Goal: Information Seeking & Learning: Learn about a topic

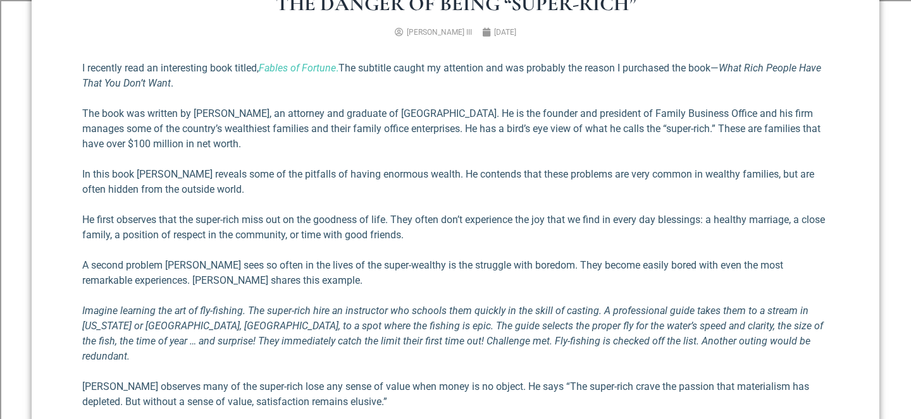
scroll to position [433, 0]
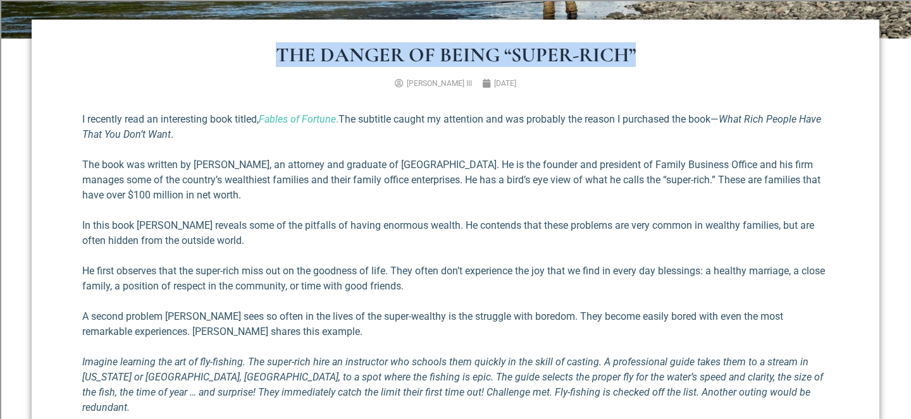
drag, startPoint x: 278, startPoint y: 52, endPoint x: 630, endPoint y: 45, distance: 351.7
click at [632, 46] on h1 "The Danger of Being “Super-Rich”" at bounding box center [455, 55] width 746 height 20
copy h1 "The Danger of Being “Super-Rich”"
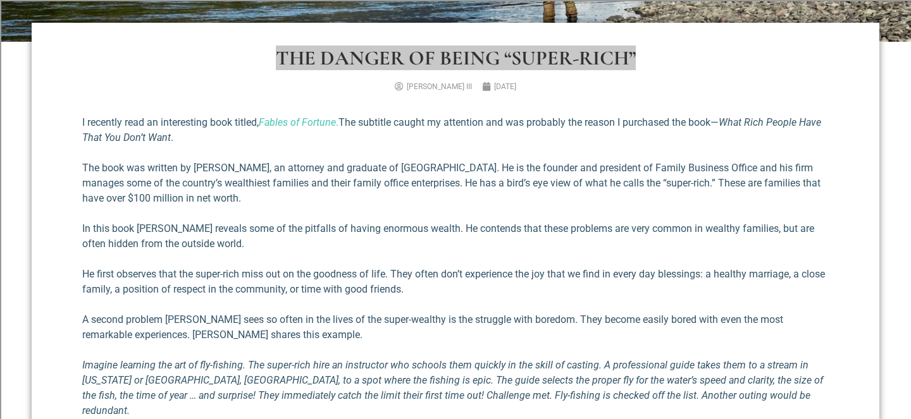
scroll to position [414, 0]
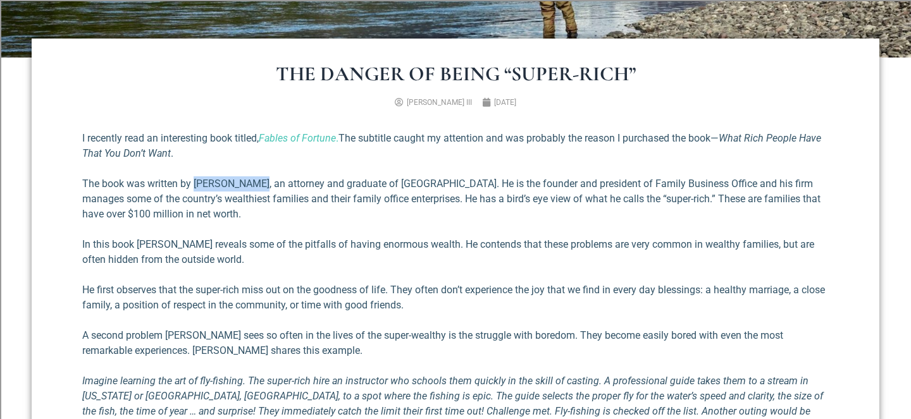
drag, startPoint x: 194, startPoint y: 185, endPoint x: 255, endPoint y: 185, distance: 61.3
click at [255, 185] on p "The book was written by [PERSON_NAME], an attorney and graduate of [GEOGRAPHIC_…" at bounding box center [455, 199] width 746 height 46
copy p "[PERSON_NAME]"
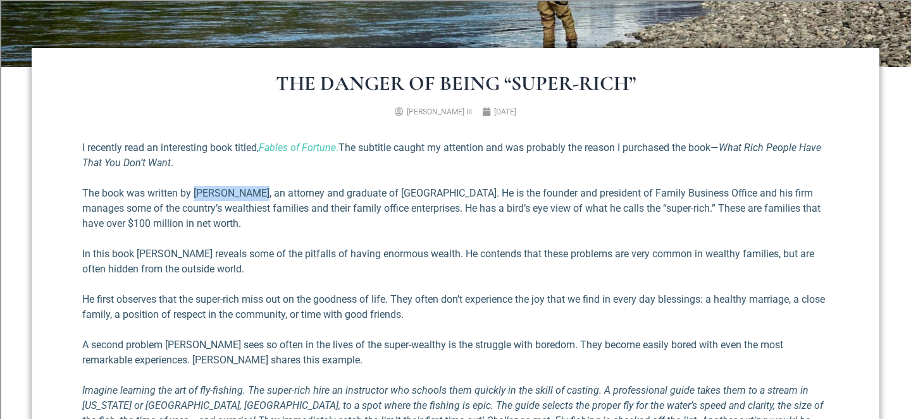
scroll to position [406, 0]
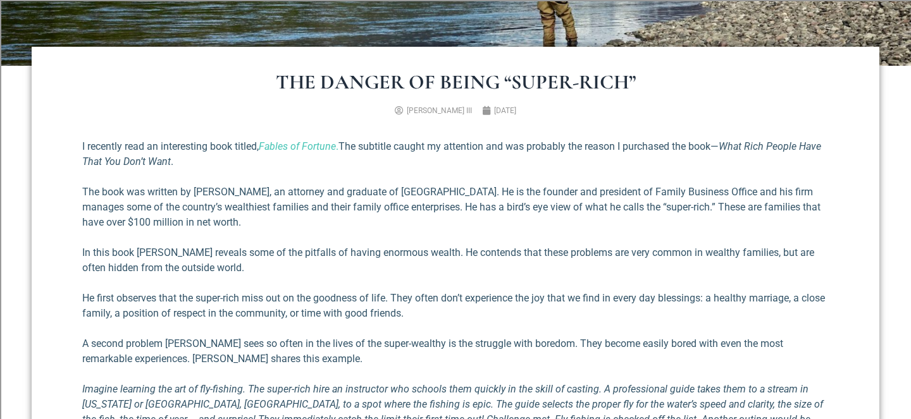
click at [357, 259] on p "In this book [PERSON_NAME] reveals some of the pitfalls of having enormous weal…" at bounding box center [455, 260] width 746 height 30
click at [357, 256] on p "In this book [PERSON_NAME] reveals some of the pitfalls of having enormous weal…" at bounding box center [455, 260] width 746 height 30
copy p "enormous"
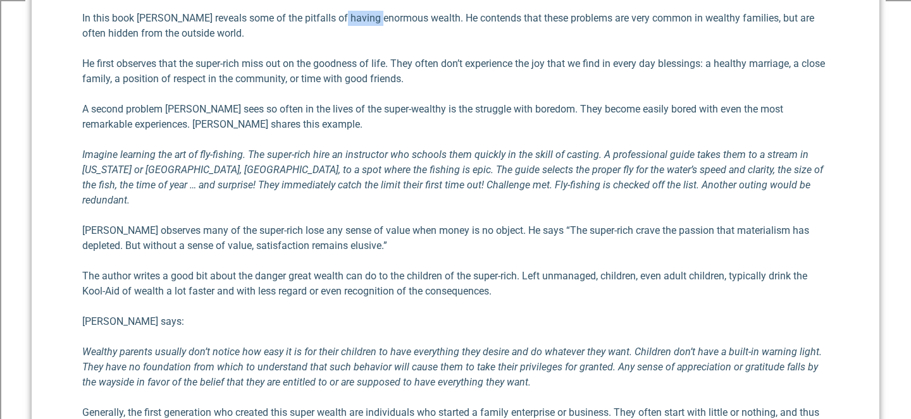
scroll to position [641, 0]
click at [476, 223] on p "[PERSON_NAME] observes many of the super-rich lose any sense of value when mone…" at bounding box center [455, 238] width 746 height 30
click at [477, 223] on p "[PERSON_NAME] observes many of the super-rich lose any sense of value when mone…" at bounding box center [455, 238] width 746 height 30
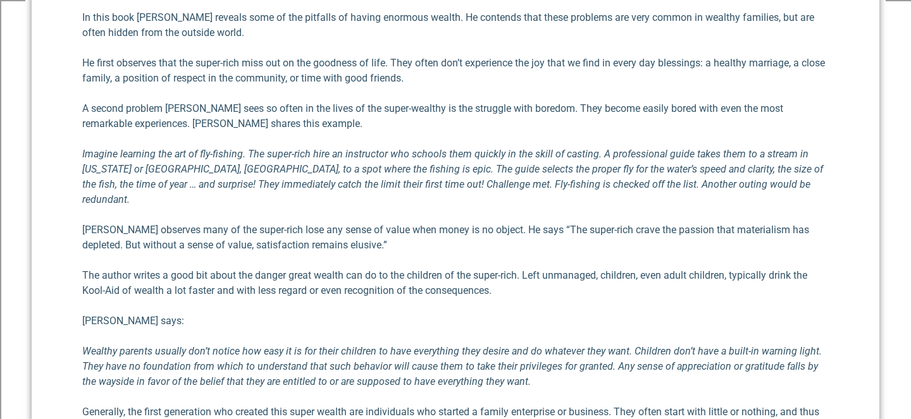
click at [478, 223] on p "[PERSON_NAME] observes many of the super-rich lose any sense of value when mone…" at bounding box center [455, 238] width 746 height 30
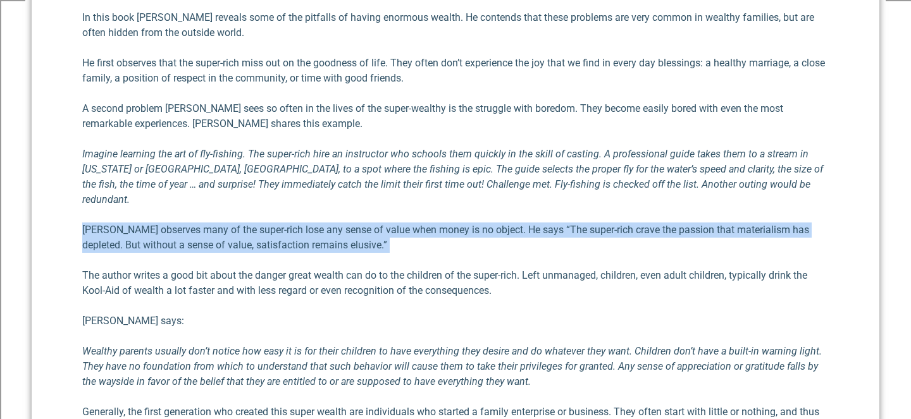
click at [478, 223] on p "[PERSON_NAME] observes many of the super-rich lose any sense of value when mone…" at bounding box center [455, 238] width 746 height 30
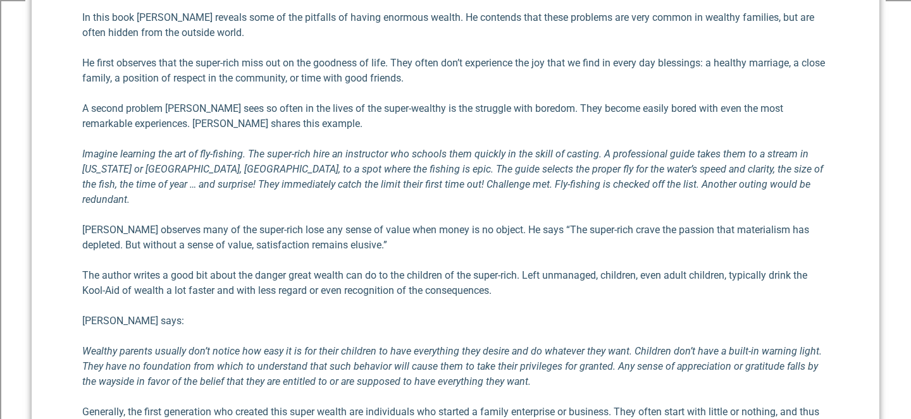
click at [485, 223] on p "[PERSON_NAME] observes many of the super-rich lose any sense of value when mone…" at bounding box center [455, 238] width 746 height 30
click at [482, 223] on p "[PERSON_NAME] observes many of the super-rich lose any sense of value when mone…" at bounding box center [455, 238] width 746 height 30
click at [482, 226] on p "[PERSON_NAME] observes many of the super-rich lose any sense of value when mone…" at bounding box center [455, 238] width 746 height 30
click at [478, 223] on p "[PERSON_NAME] observes many of the super-rich lose any sense of value when mone…" at bounding box center [455, 238] width 746 height 30
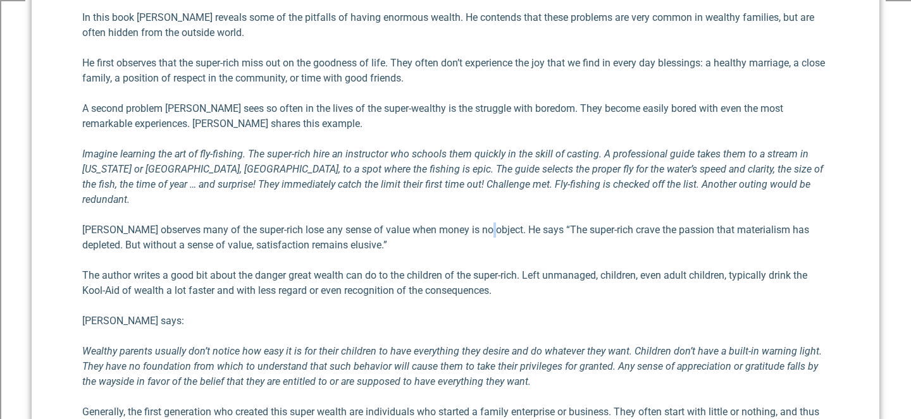
click at [478, 223] on p "[PERSON_NAME] observes many of the super-rich lose any sense of value when mone…" at bounding box center [455, 238] width 746 height 30
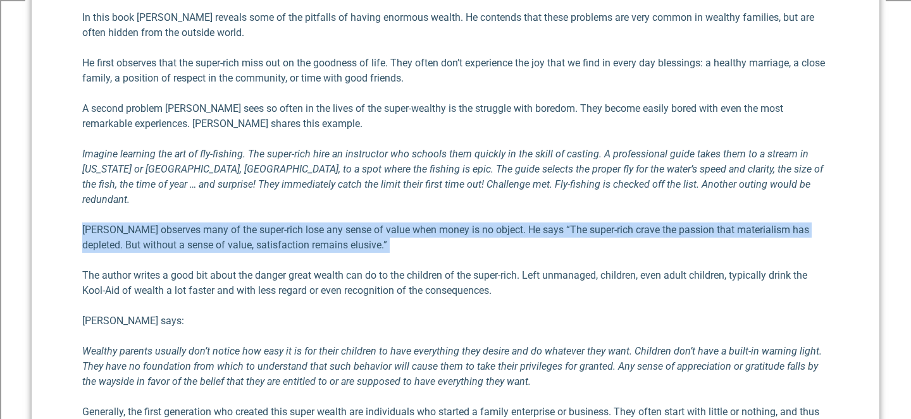
click at [478, 223] on p "[PERSON_NAME] observes many of the super-rich lose any sense of value when mone…" at bounding box center [455, 238] width 746 height 30
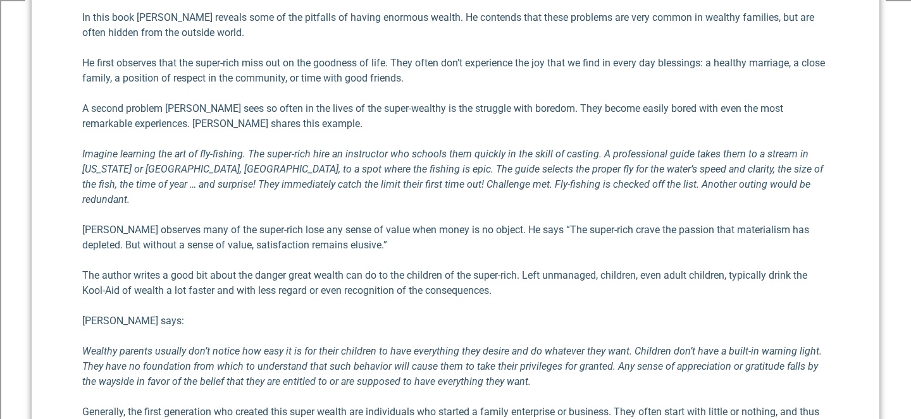
click at [482, 223] on p "[PERSON_NAME] observes many of the super-rich lose any sense of value when mone…" at bounding box center [455, 238] width 746 height 30
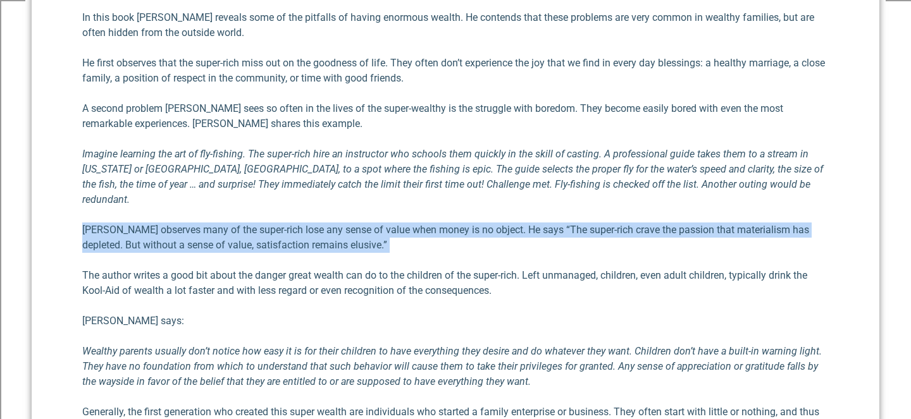
click at [482, 223] on p "[PERSON_NAME] observes many of the super-rich lose any sense of value when mone…" at bounding box center [455, 238] width 746 height 30
click at [481, 223] on p "[PERSON_NAME] observes many of the super-rich lose any sense of value when mone…" at bounding box center [455, 238] width 746 height 30
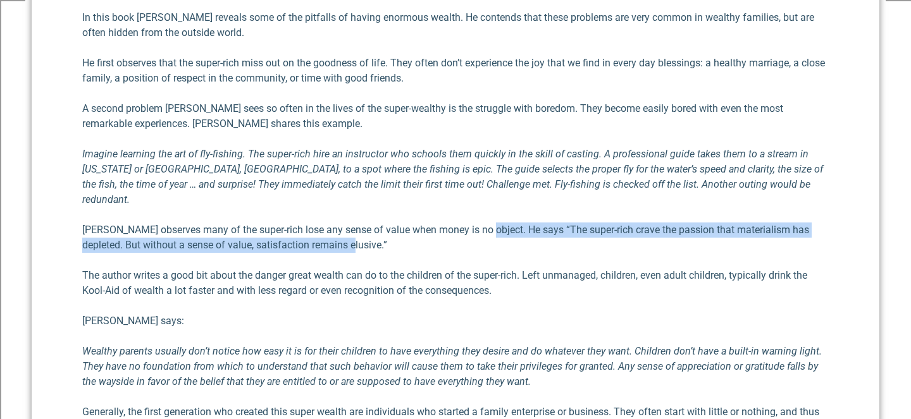
drag, startPoint x: 486, startPoint y: 233, endPoint x: 483, endPoint y: 216, distance: 16.7
click at [483, 223] on p "[PERSON_NAME] observes many of the super-rich lose any sense of value when mone…" at bounding box center [455, 238] width 746 height 30
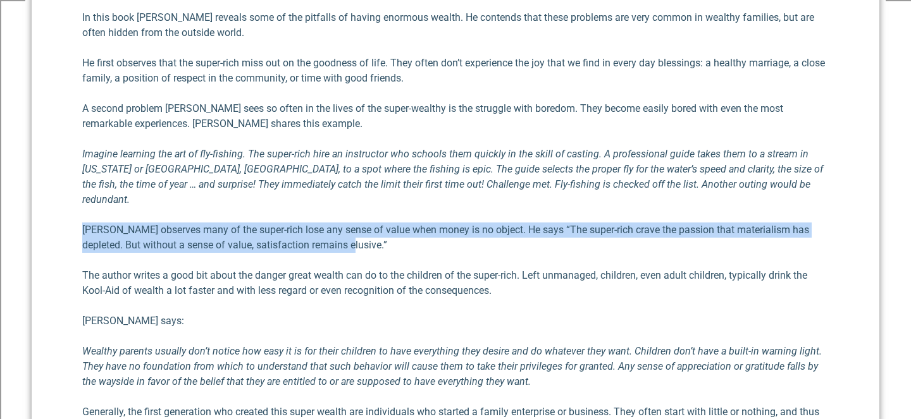
drag, startPoint x: 478, startPoint y: 202, endPoint x: 478, endPoint y: 231, distance: 28.5
click at [478, 231] on div "I recently read an interesting book titled, Fables of Fortune . The subtitle ca…" at bounding box center [455, 311] width 746 height 815
click at [497, 234] on p "[PERSON_NAME] observes many of the super-rich lose any sense of value when mone…" at bounding box center [455, 238] width 746 height 30
drag, startPoint x: 517, startPoint y: 224, endPoint x: 517, endPoint y: 195, distance: 29.1
click at [517, 195] on div "I recently read an interesting book titled, Fables of Fortune . The subtitle ca…" at bounding box center [455, 311] width 746 height 815
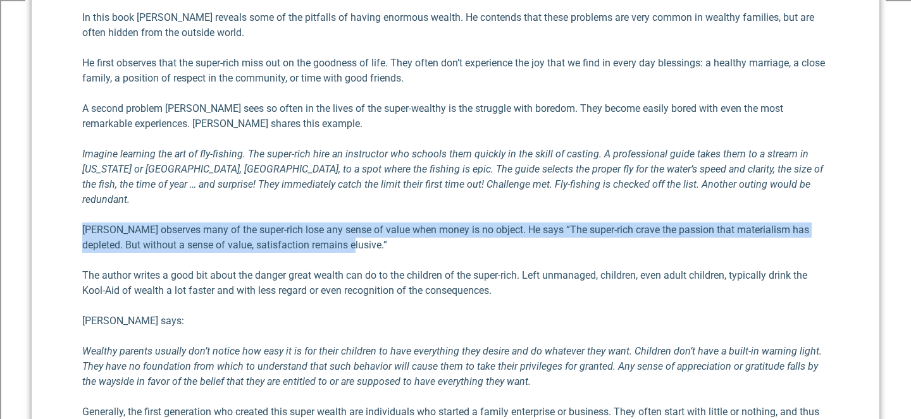
click at [515, 223] on p "[PERSON_NAME] observes many of the super-rich lose any sense of value when mone…" at bounding box center [455, 238] width 746 height 30
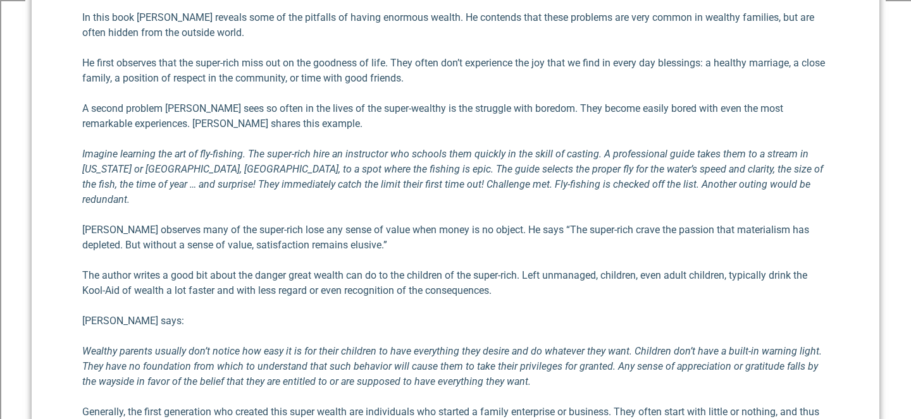
click at [515, 223] on p "[PERSON_NAME] observes many of the super-rich lose any sense of value when mone…" at bounding box center [455, 238] width 746 height 30
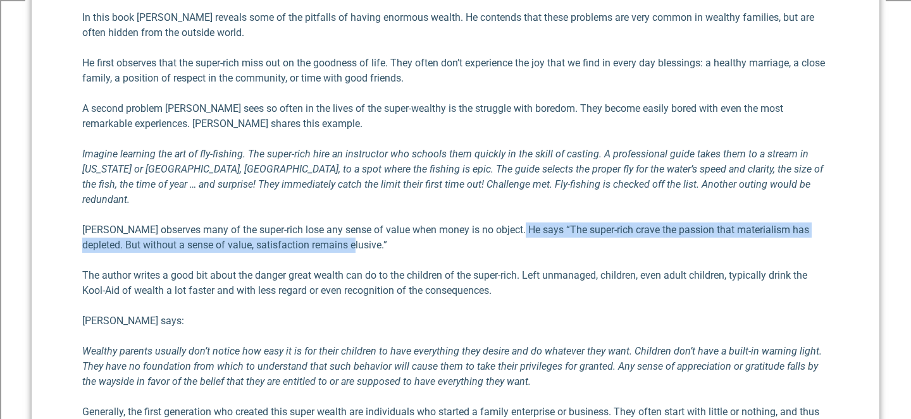
drag, startPoint x: 515, startPoint y: 207, endPoint x: 551, endPoint y: 223, distance: 39.1
click at [551, 223] on p "[PERSON_NAME] observes many of the super-rich lose any sense of value when mone…" at bounding box center [455, 238] width 746 height 30
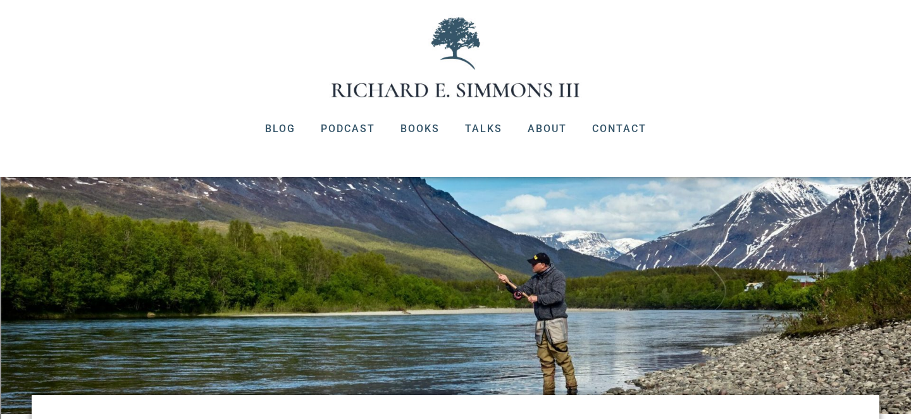
scroll to position [0, 0]
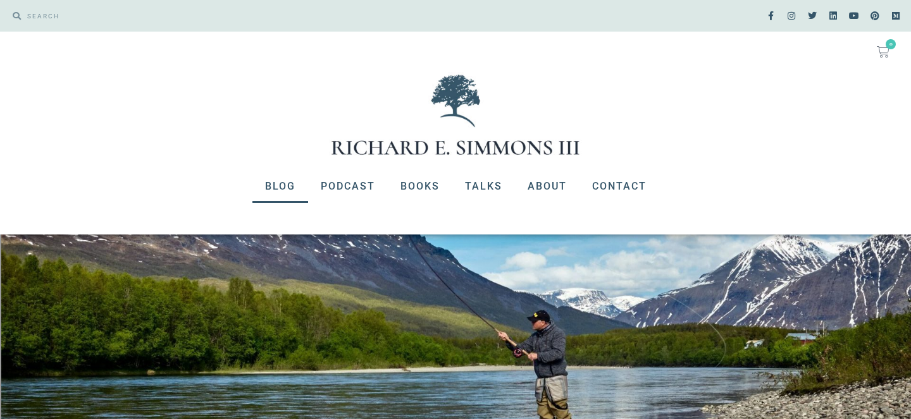
click at [278, 187] on link "Blog" at bounding box center [280, 186] width 56 height 33
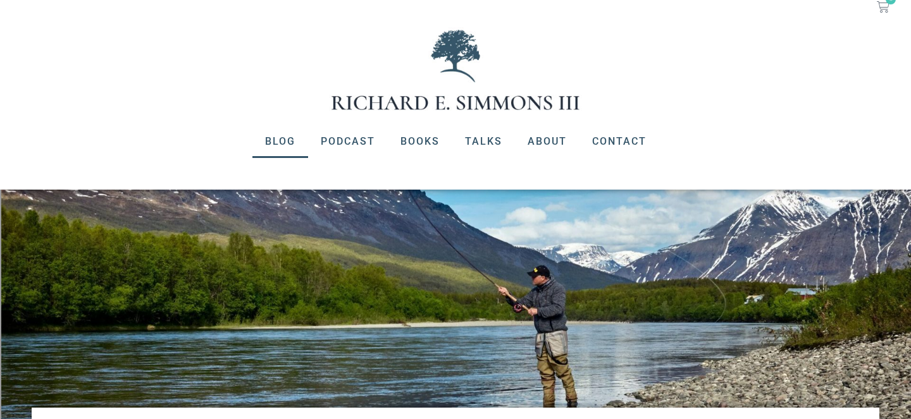
scroll to position [46, 0]
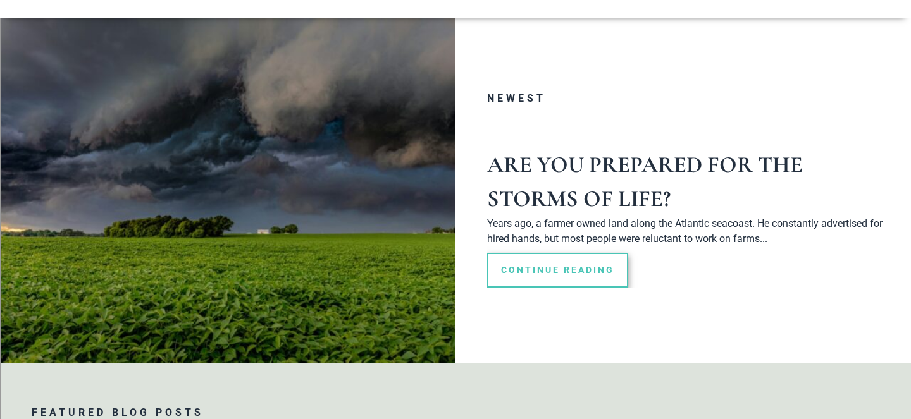
scroll to position [218, 0]
